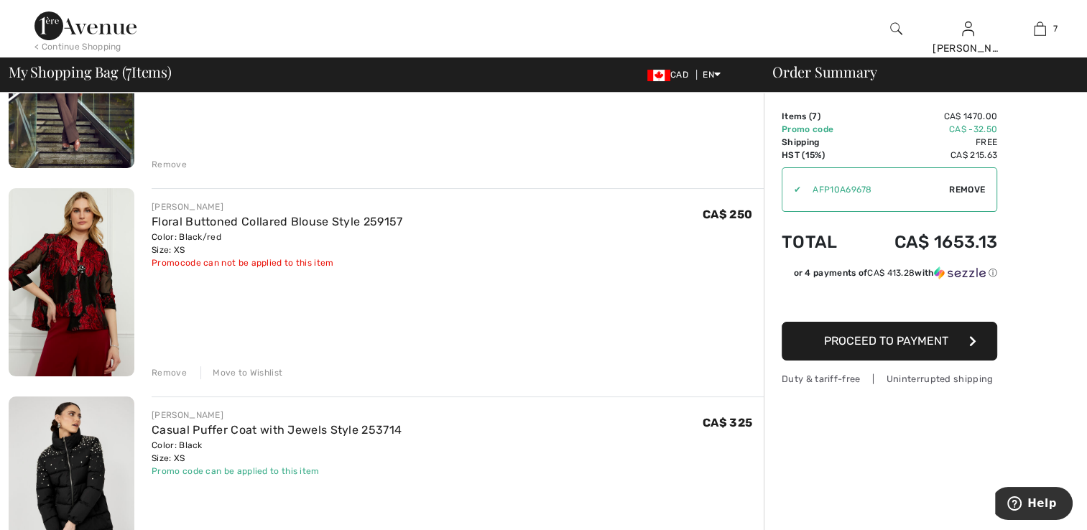
scroll to position [216, 0]
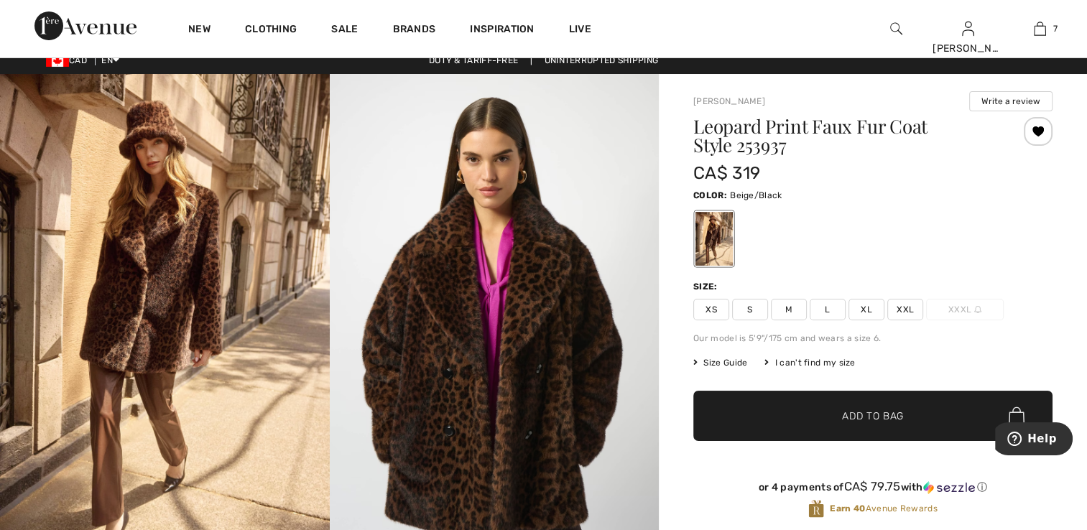
scroll to position [9, 0]
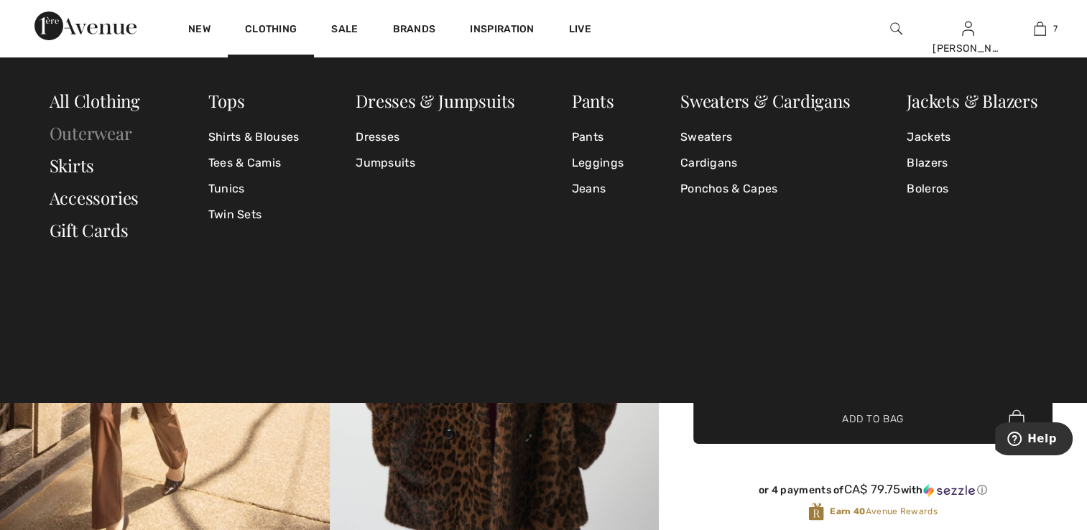
click at [101, 129] on link "Outerwear" at bounding box center [91, 132] width 83 height 23
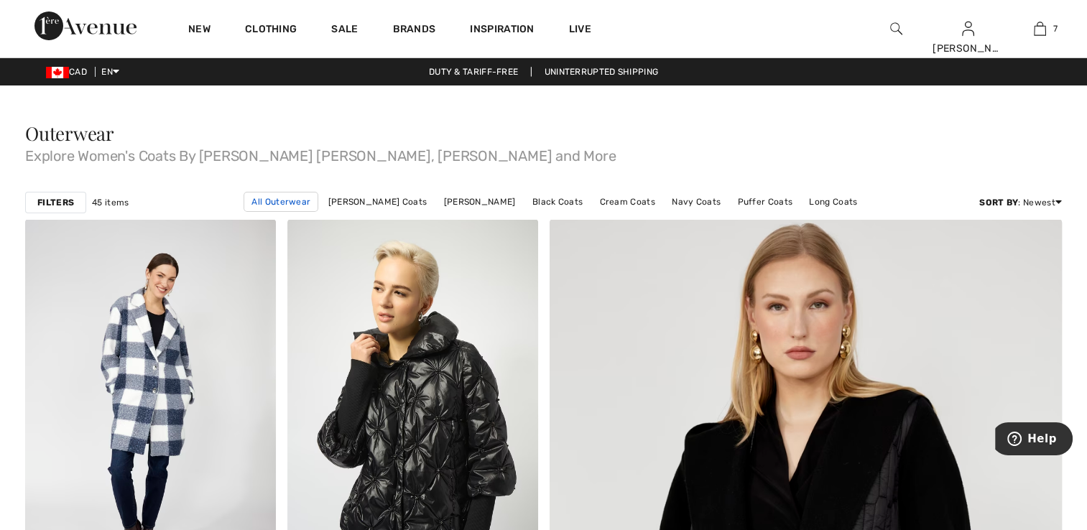
click at [299, 206] on link "All Outerwear" at bounding box center [281, 202] width 75 height 20
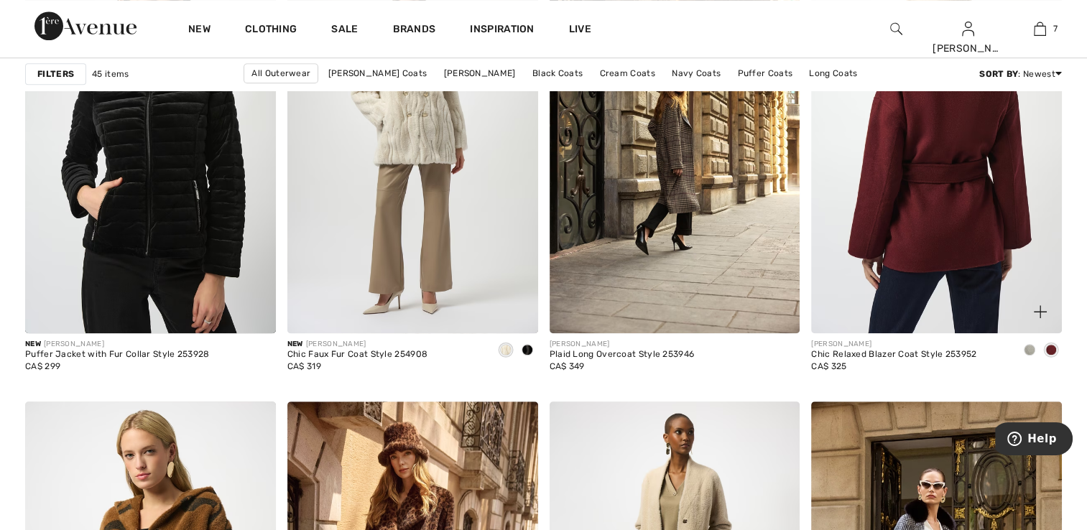
scroll to position [1078, 0]
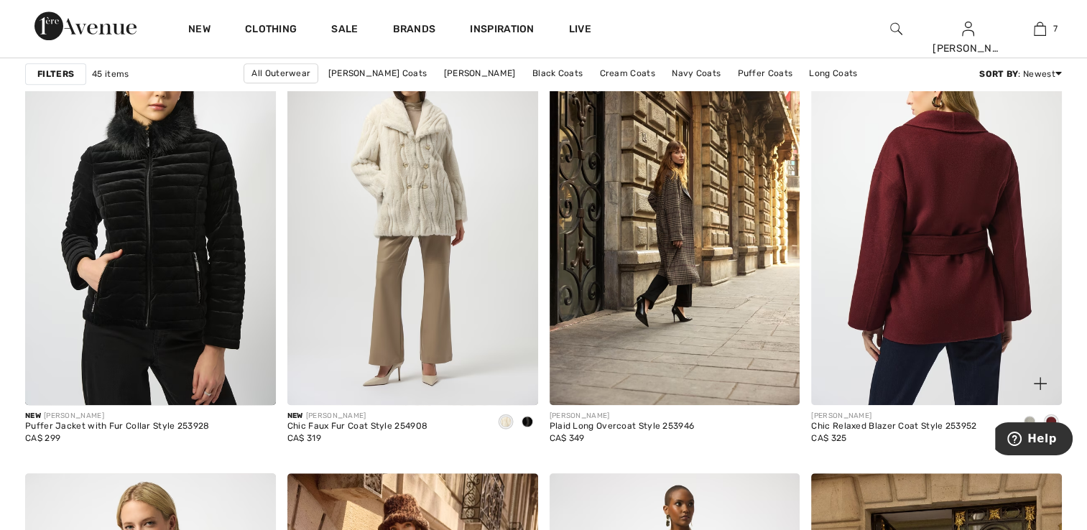
click at [900, 369] on img at bounding box center [936, 217] width 251 height 376
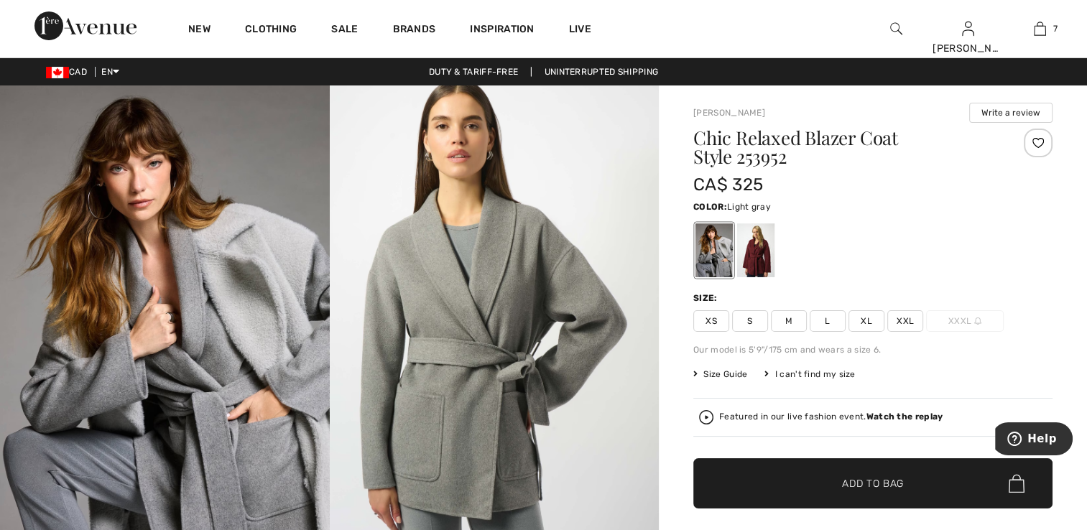
click at [714, 260] on div at bounding box center [714, 251] width 37 height 54
click at [763, 266] on div at bounding box center [755, 251] width 37 height 54
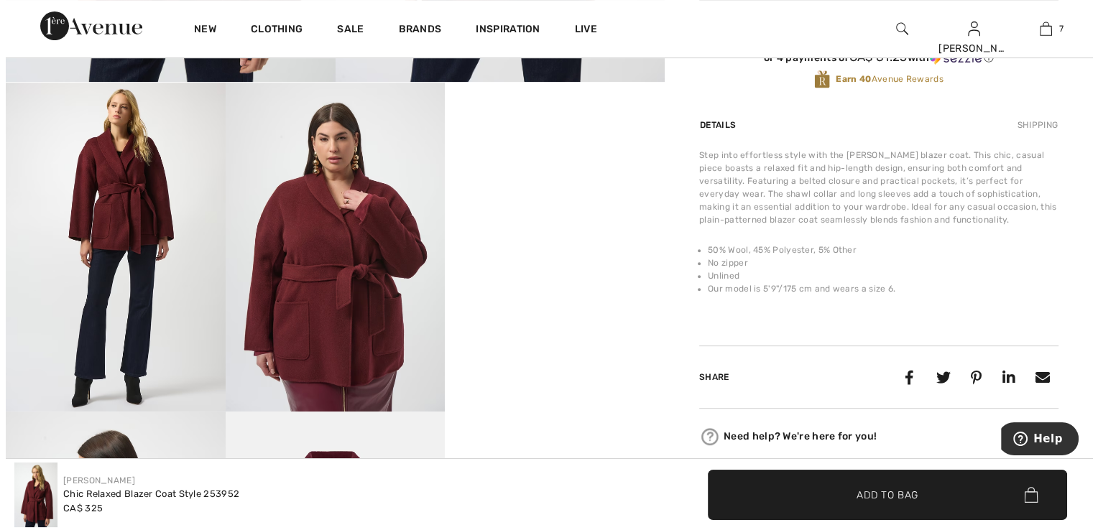
scroll to position [431, 0]
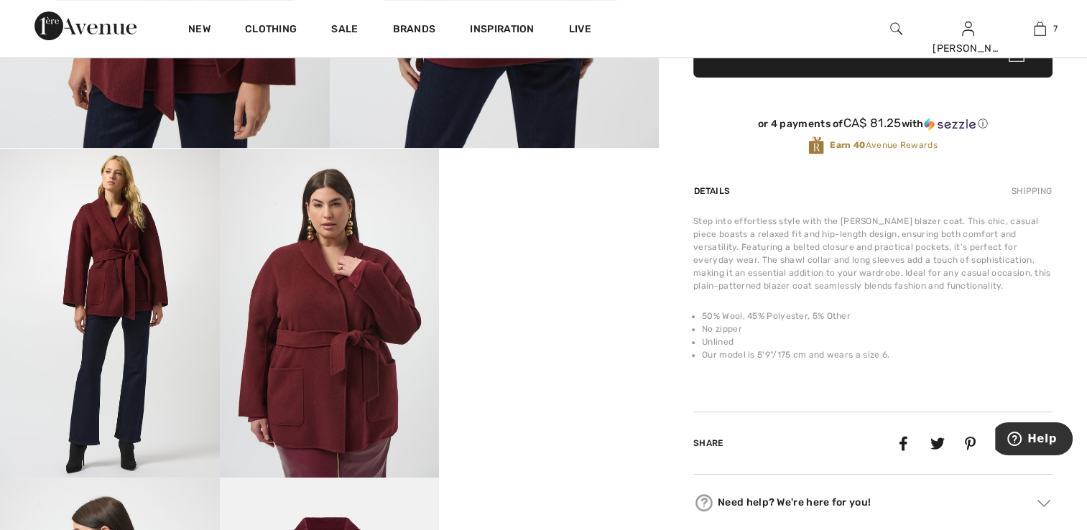
click at [143, 249] on img at bounding box center [110, 313] width 220 height 329
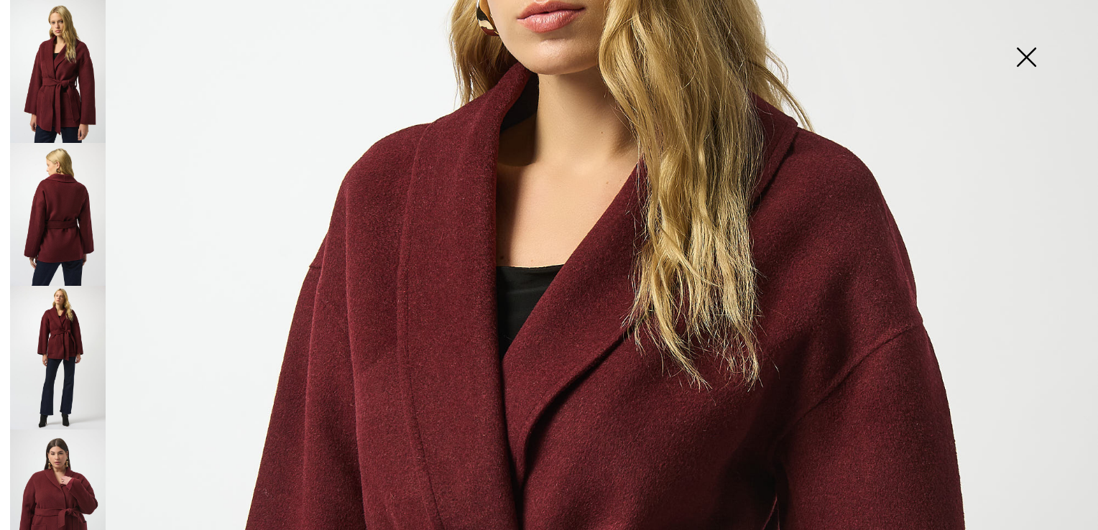
scroll to position [308, 0]
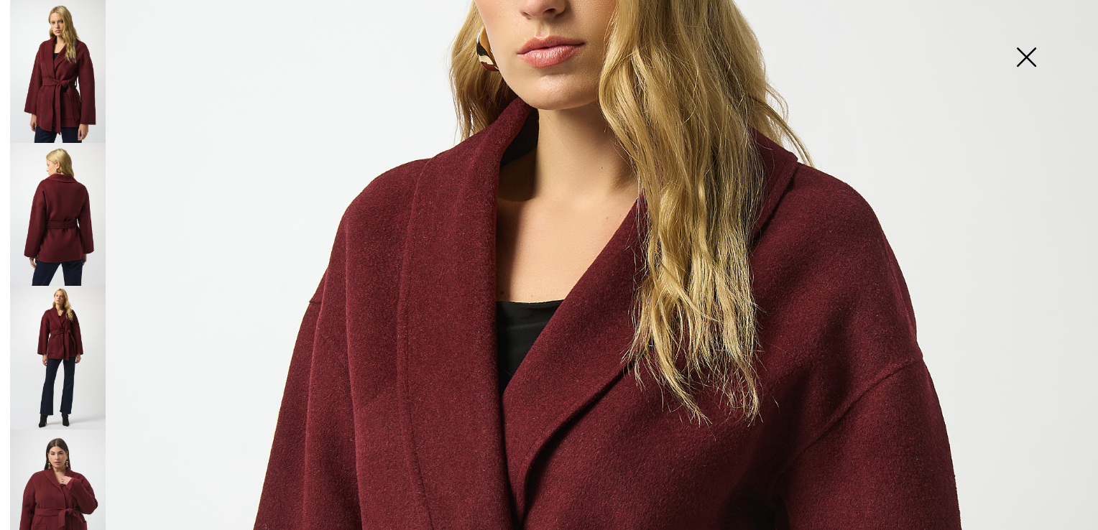
click at [69, 312] on img at bounding box center [58, 357] width 96 height 143
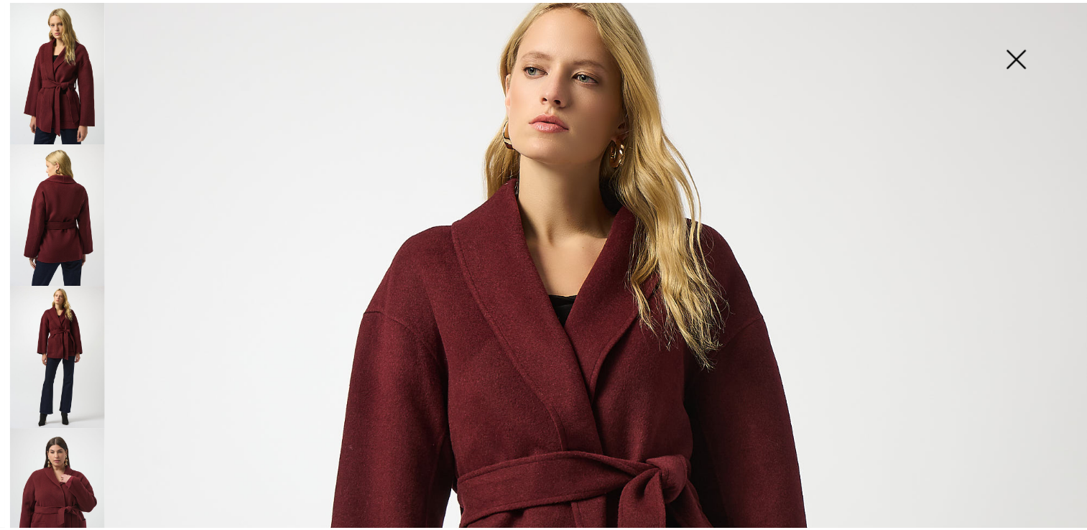
scroll to position [20, 0]
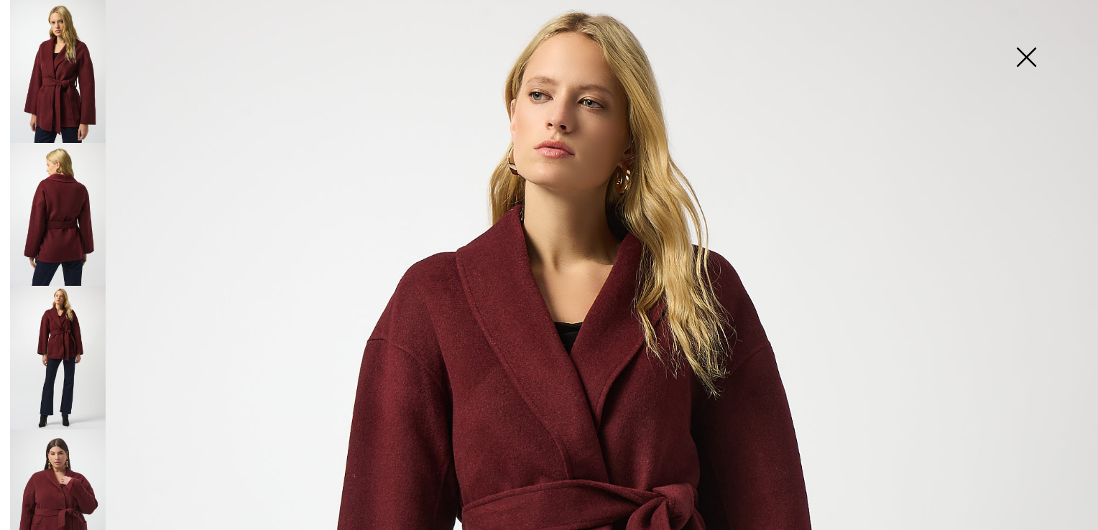
click at [1024, 52] on img at bounding box center [1026, 59] width 72 height 74
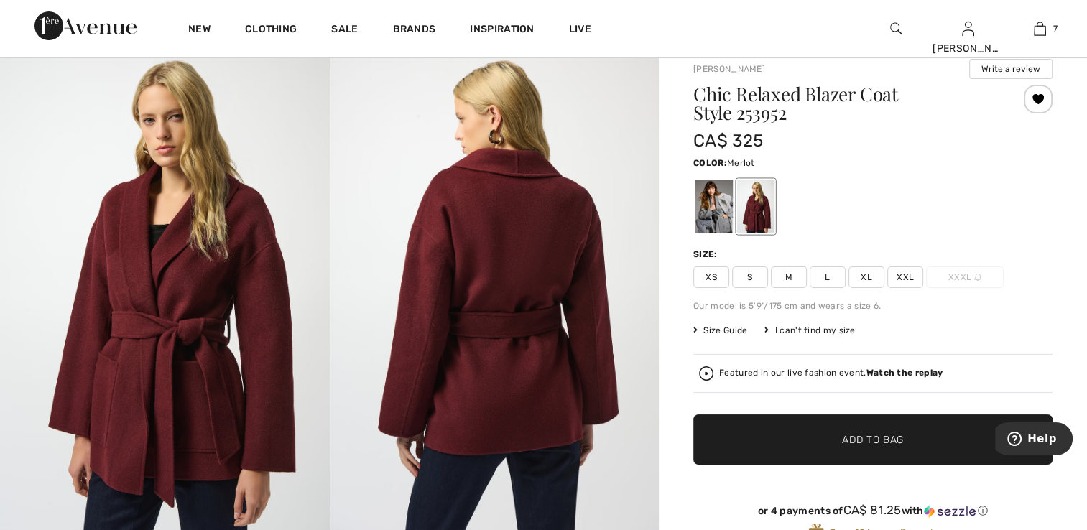
scroll to position [0, 0]
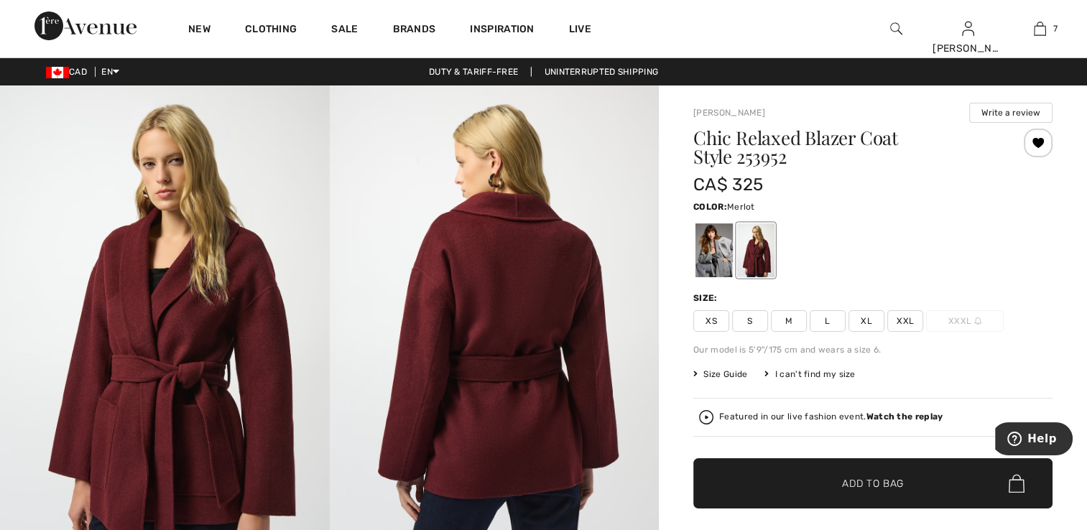
click at [712, 325] on span "XS" at bounding box center [712, 321] width 36 height 22
click at [860, 484] on span "Add to Bag" at bounding box center [873, 483] width 62 height 15
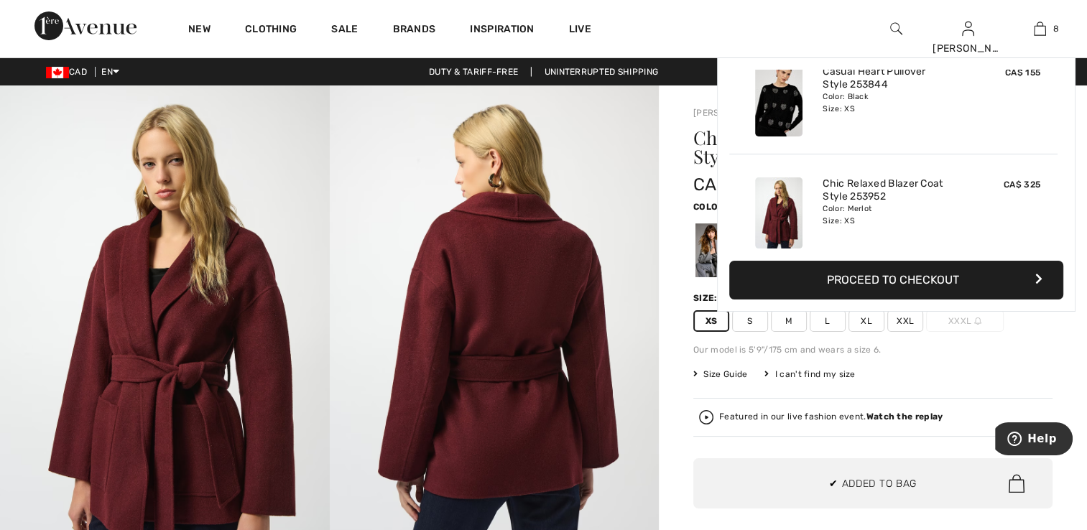
scroll to position [716, 0]
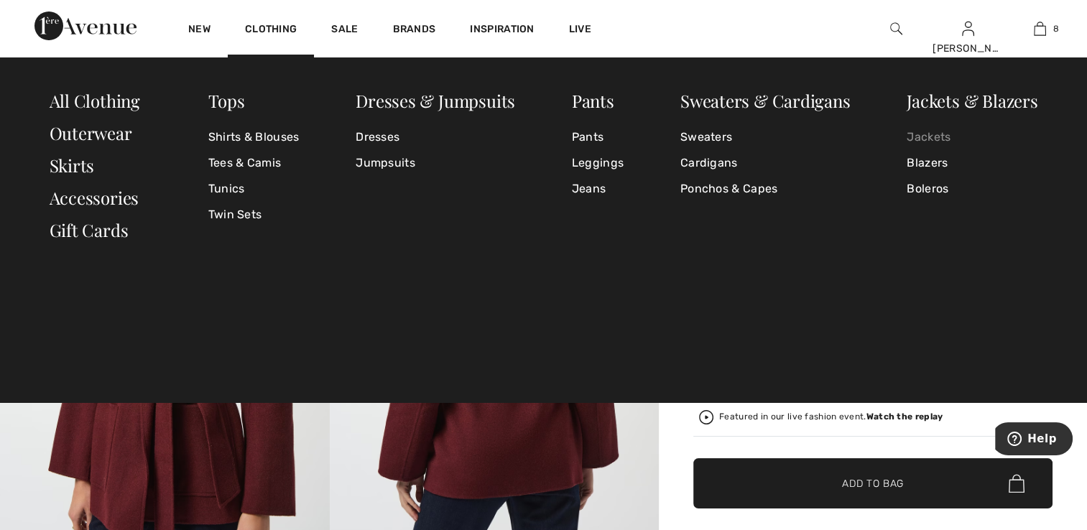
click at [930, 137] on link "Jackets" at bounding box center [972, 137] width 131 height 26
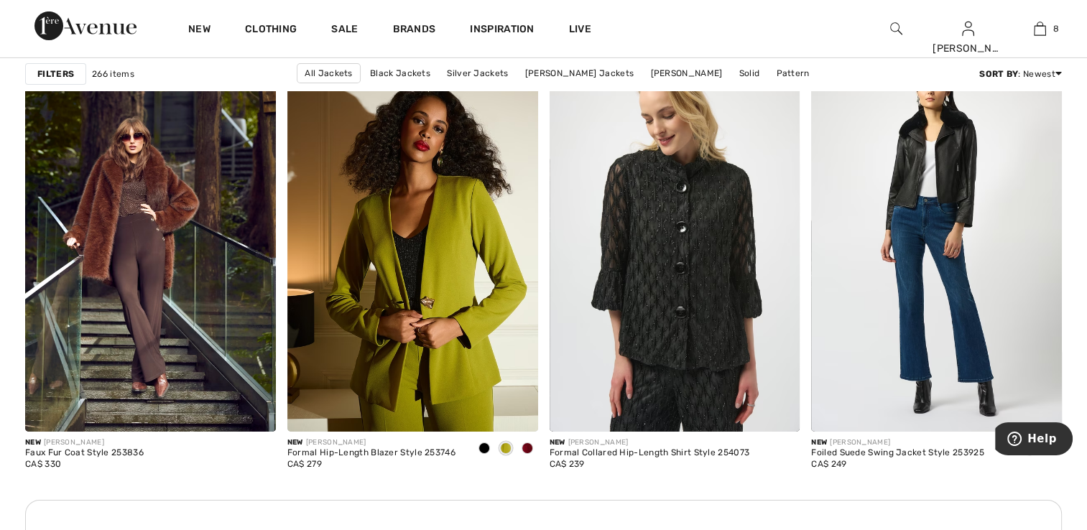
scroll to position [4959, 0]
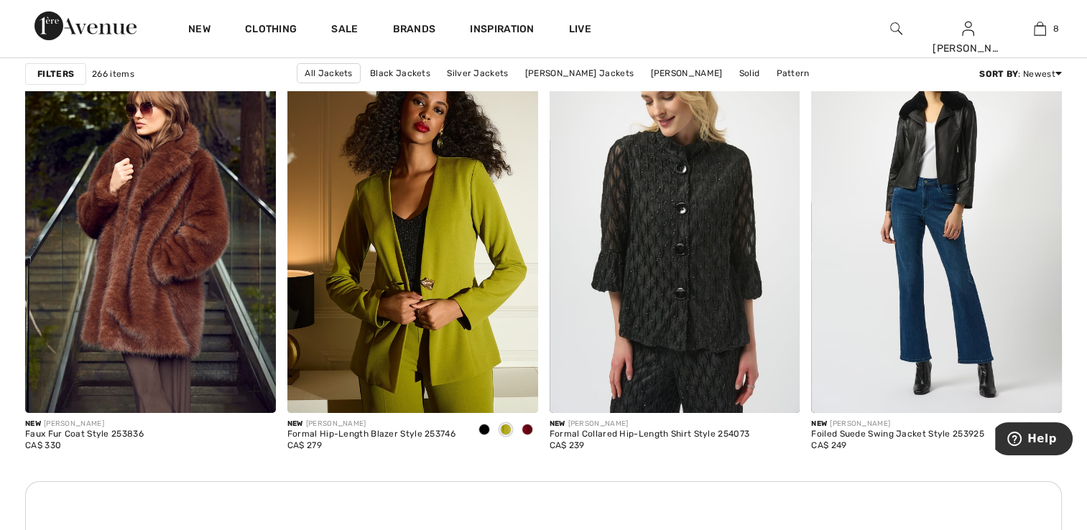
click at [218, 315] on img at bounding box center [150, 225] width 251 height 376
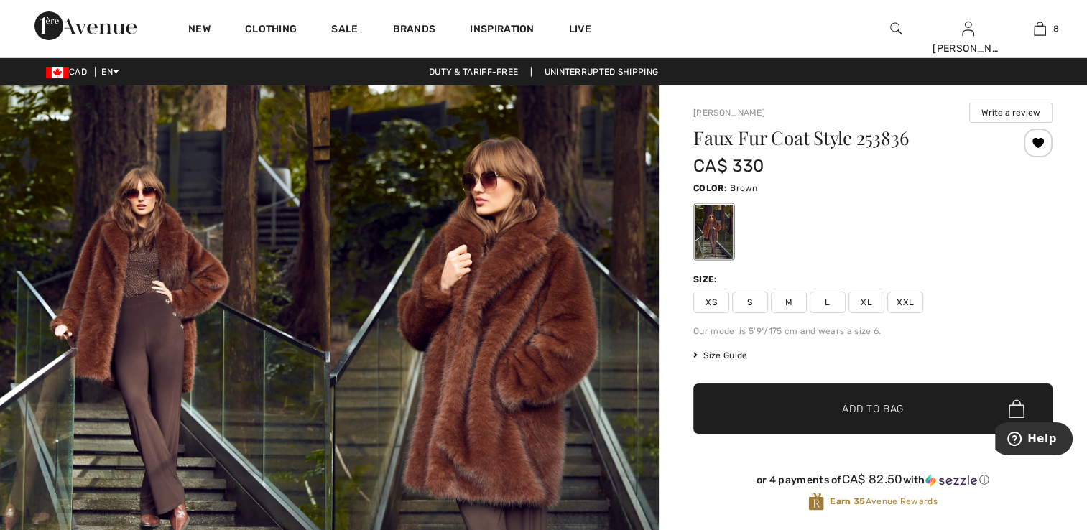
click at [710, 300] on span "XS" at bounding box center [712, 303] width 36 height 22
click at [850, 410] on span "Add to Bag" at bounding box center [873, 409] width 62 height 15
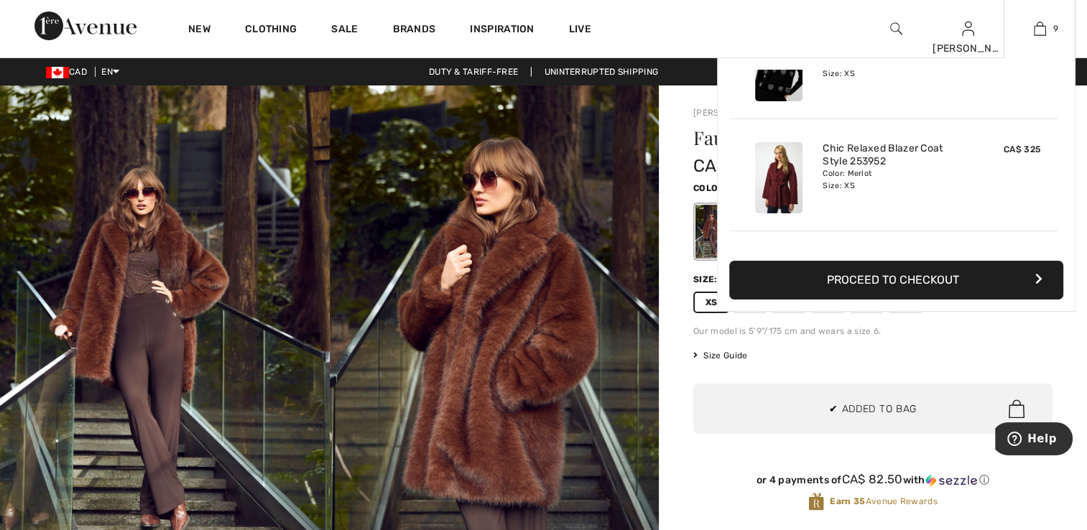
scroll to position [828, 0]
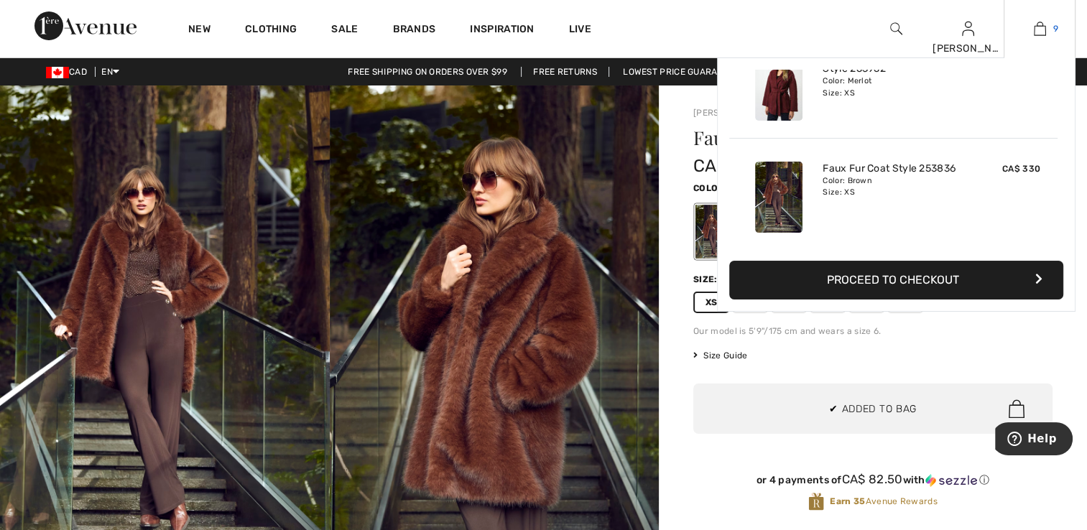
click at [1038, 27] on img at bounding box center [1040, 28] width 12 height 17
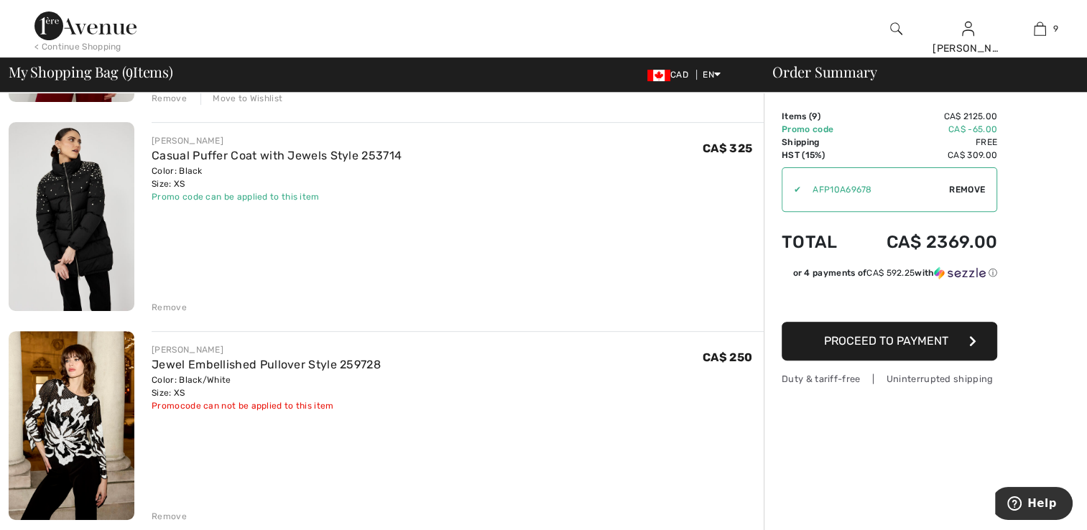
scroll to position [503, 0]
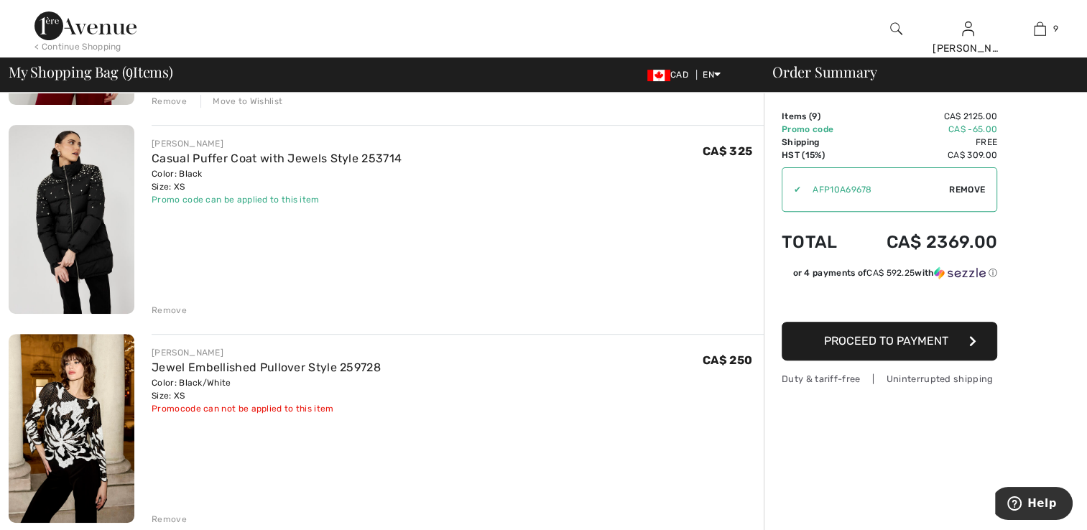
click at [175, 312] on div "Remove" at bounding box center [169, 310] width 35 height 13
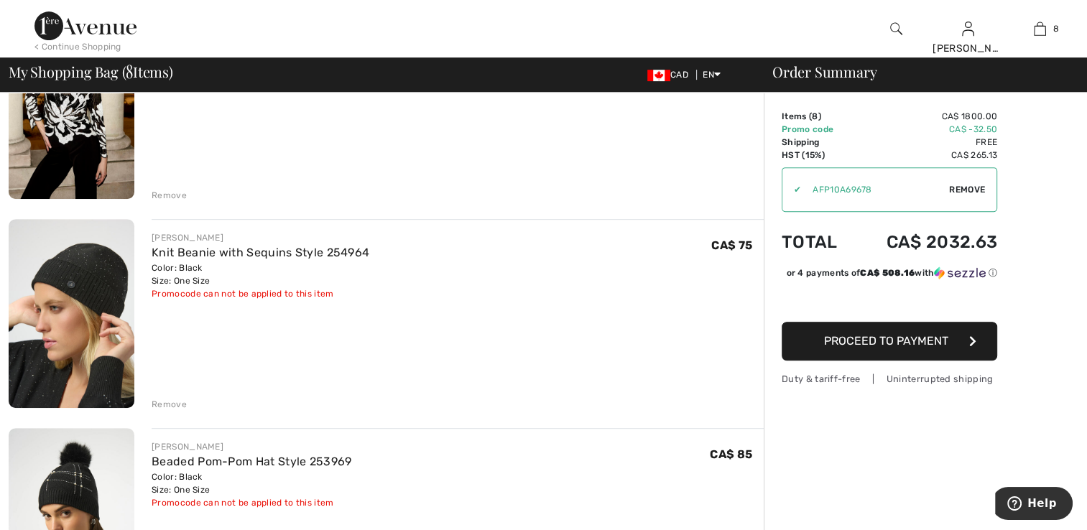
scroll to position [575, 0]
